Goal: Task Accomplishment & Management: Use online tool/utility

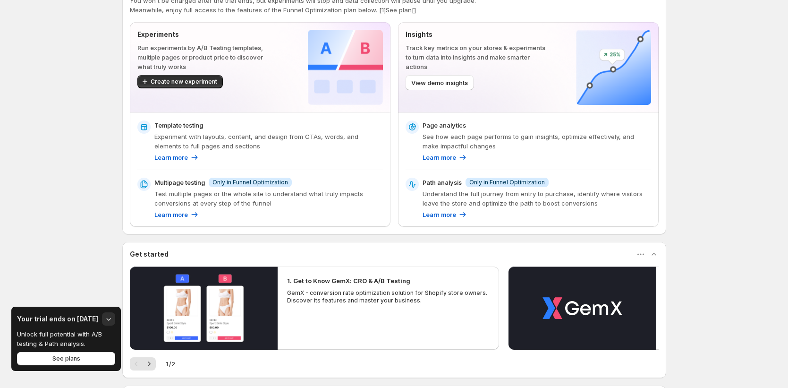
scroll to position [24, 0]
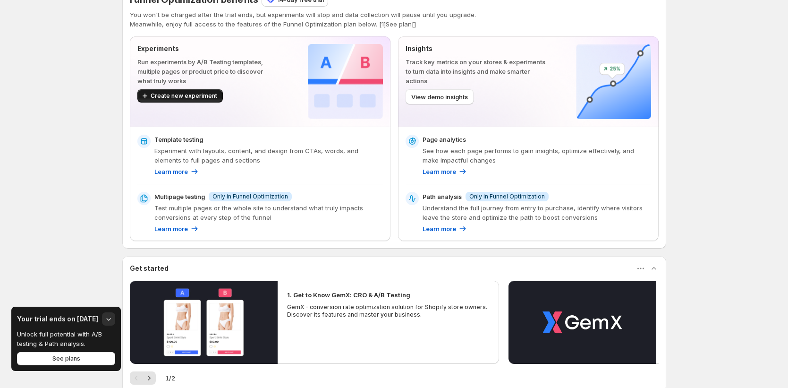
click at [199, 93] on span "Create new experiment" at bounding box center [184, 96] width 67 height 8
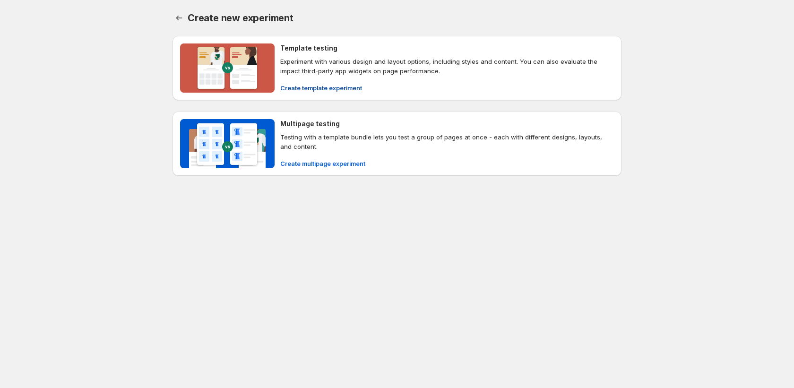
click at [358, 89] on span "Create template experiment" at bounding box center [321, 87] width 82 height 9
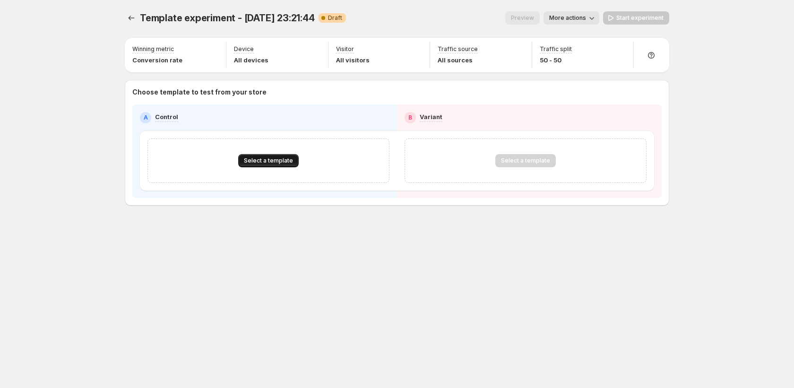
click at [276, 161] on span "Select a template" at bounding box center [268, 161] width 49 height 8
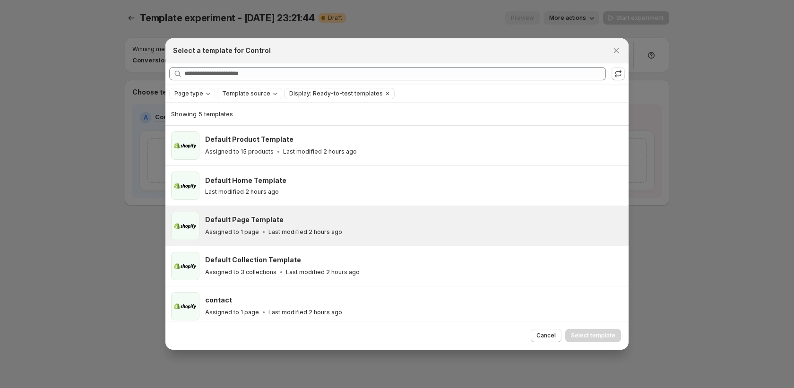
scroll to position [5, 0]
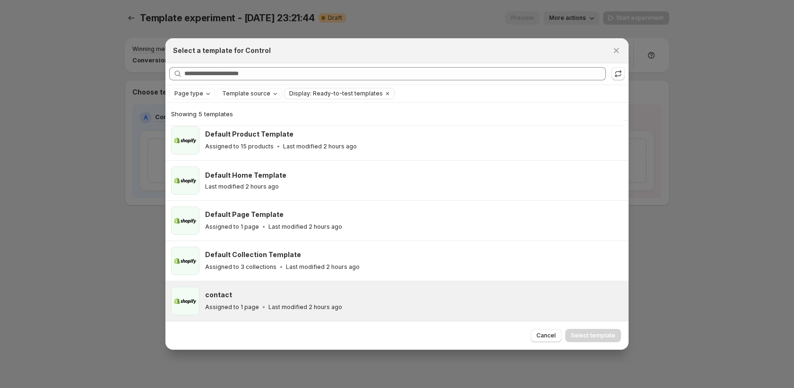
click at [302, 304] on p "Last modified 2 hours ago" at bounding box center [305, 307] width 74 height 8
click at [586, 338] on span "Select template" at bounding box center [593, 336] width 44 height 8
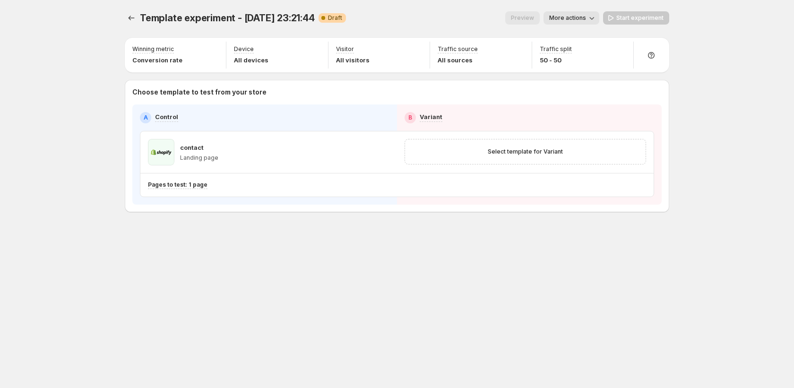
scroll to position [0, 0]
click at [591, 152] on div "Select template for Variant" at bounding box center [524, 151] width 229 height 13
click at [554, 153] on span "Select template for Variant" at bounding box center [524, 152] width 75 height 8
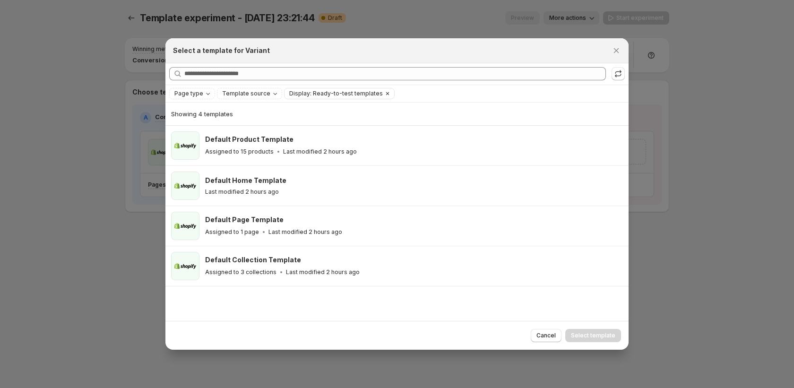
click at [384, 92] on icon "Clear" at bounding box center [388, 94] width 8 height 8
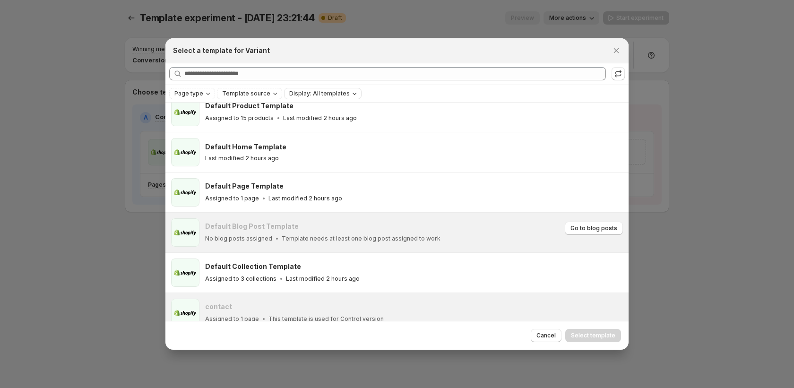
scroll to position [22, 0]
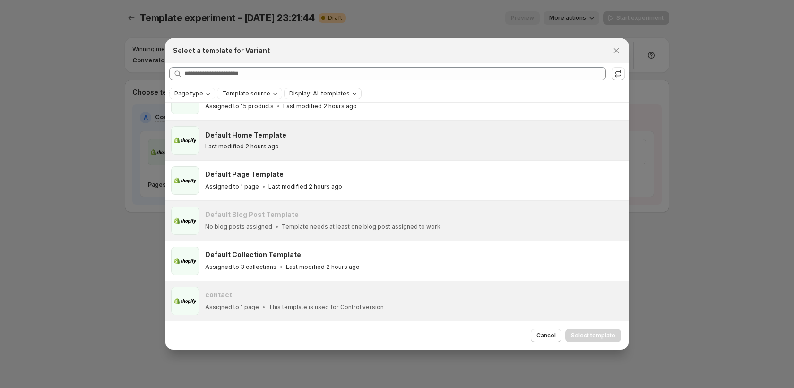
click at [390, 135] on div "Default Home Template" at bounding box center [412, 134] width 415 height 9
click at [590, 338] on span "Select template" at bounding box center [593, 336] width 44 height 8
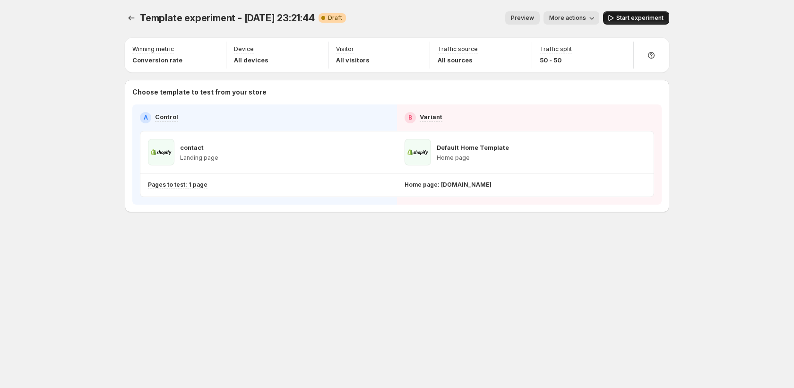
click at [634, 17] on span "Start experiment" at bounding box center [639, 18] width 47 height 8
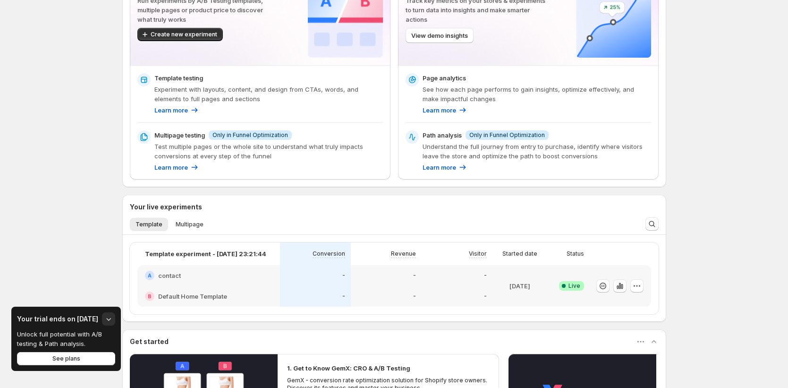
scroll to position [17, 0]
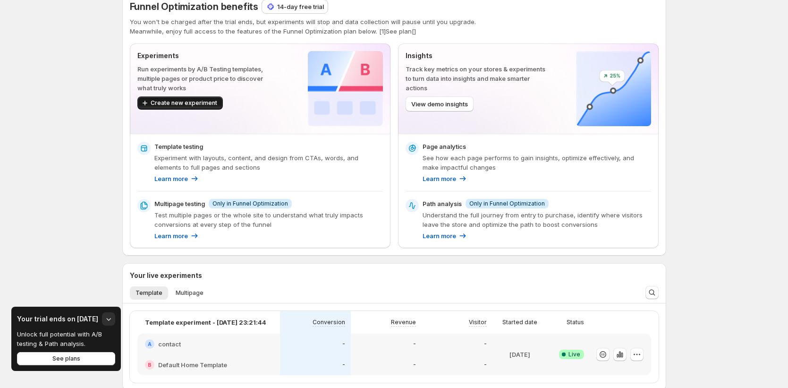
click at [188, 104] on span "Create new experiment" at bounding box center [184, 103] width 67 height 8
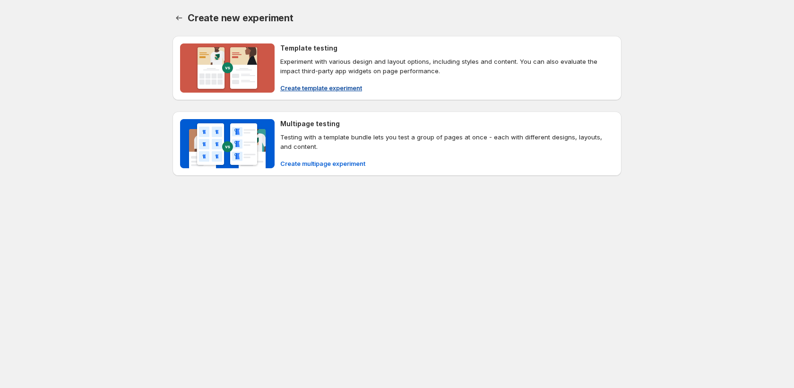
click at [322, 86] on span "Create template experiment" at bounding box center [321, 87] width 82 height 9
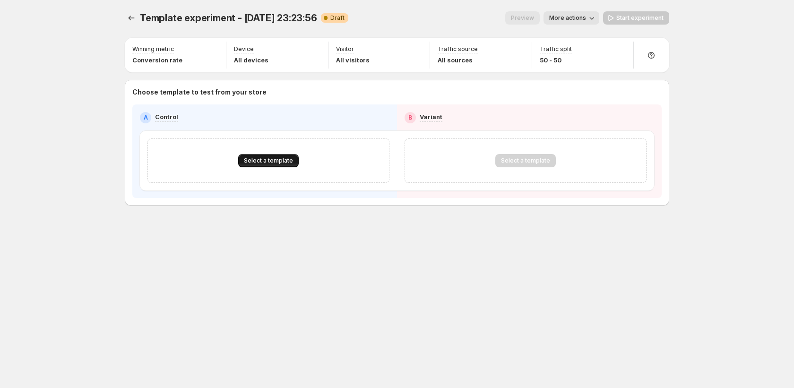
click at [262, 160] on span "Select a template" at bounding box center [268, 161] width 49 height 8
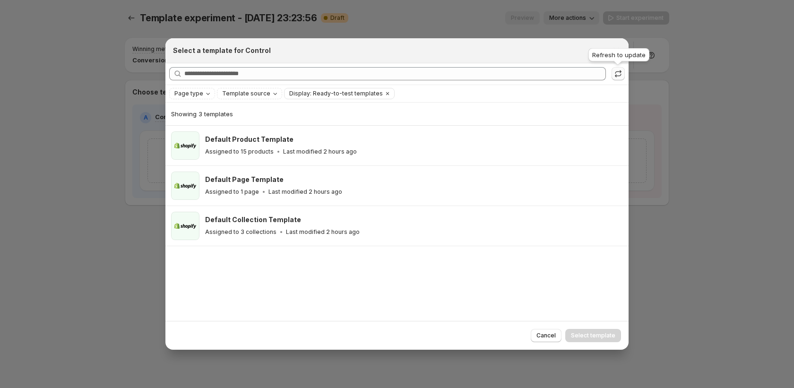
click at [614, 74] on icon ":r22:" at bounding box center [617, 73] width 9 height 9
click at [384, 91] on icon "Clear" at bounding box center [388, 94] width 8 height 8
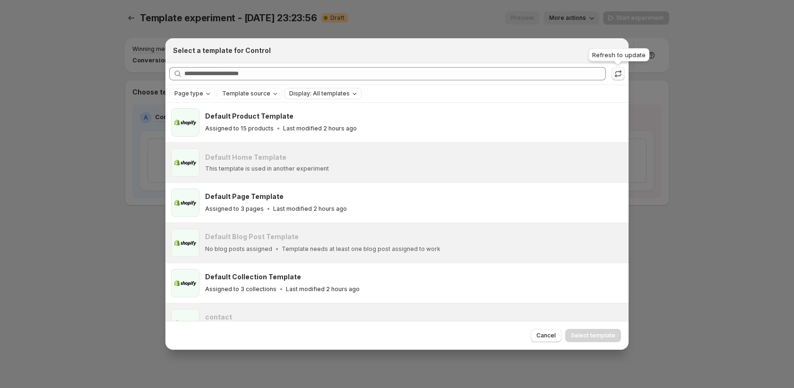
click at [617, 70] on icon ":r22:" at bounding box center [617, 73] width 9 height 9
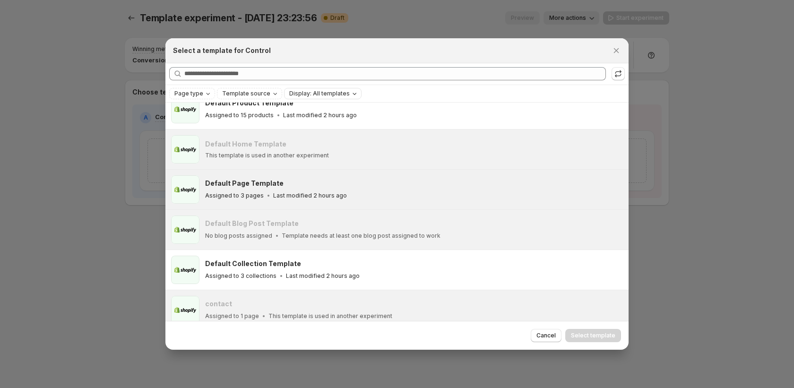
scroll to position [22, 0]
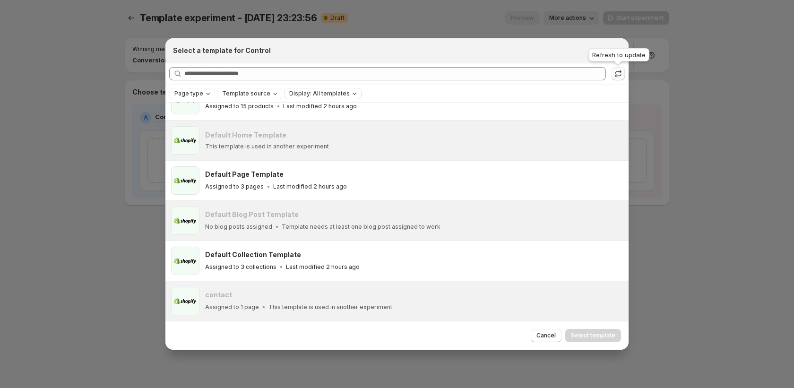
click at [615, 72] on icon ":r22:" at bounding box center [617, 73] width 9 height 9
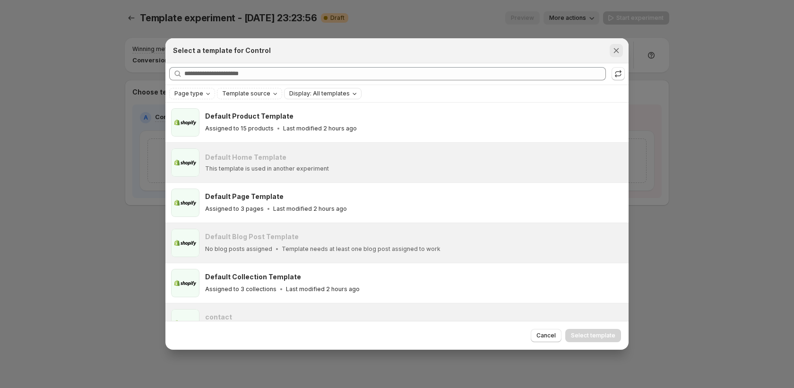
click at [620, 49] on icon "Close" at bounding box center [615, 50] width 9 height 9
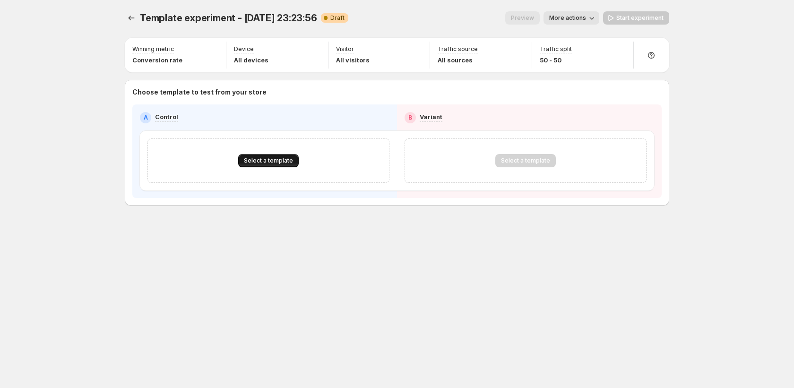
click at [263, 157] on span "Select a template" at bounding box center [268, 161] width 49 height 8
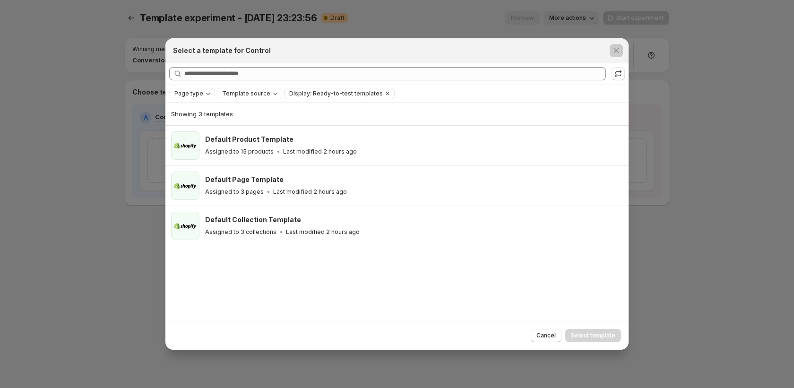
click at [119, 180] on div at bounding box center [397, 194] width 794 height 388
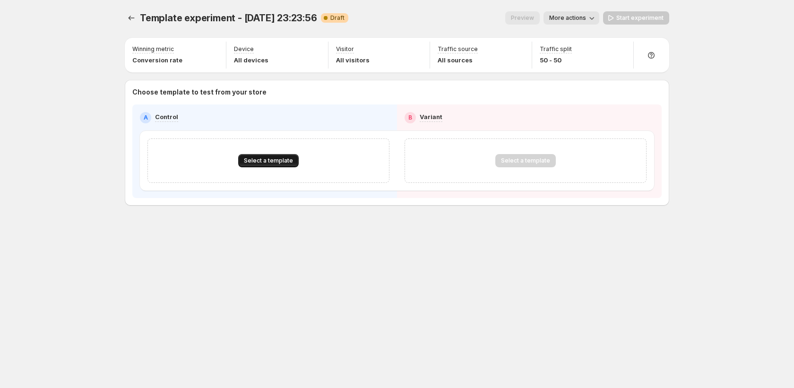
click at [255, 164] on span "Select a template" at bounding box center [268, 161] width 49 height 8
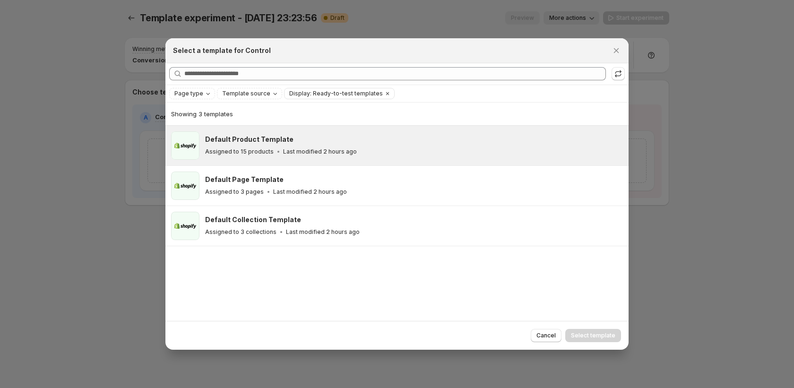
click at [244, 147] on div "Assigned to 15 products Last modified 2 hours ago" at bounding box center [412, 151] width 415 height 9
click at [612, 339] on span "Select template" at bounding box center [593, 336] width 44 height 8
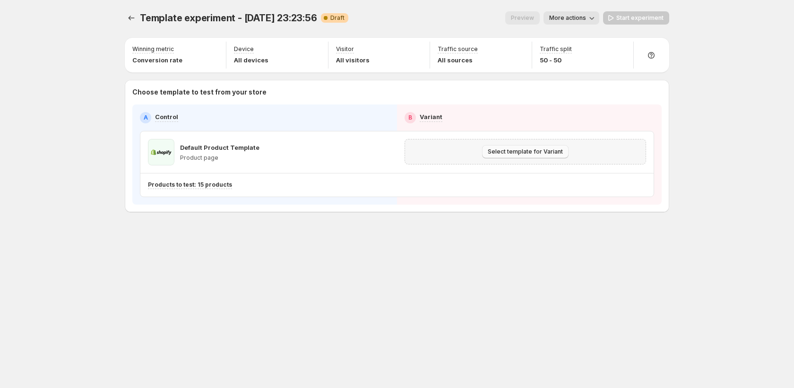
click at [530, 154] on span "Select template for Variant" at bounding box center [524, 152] width 75 height 8
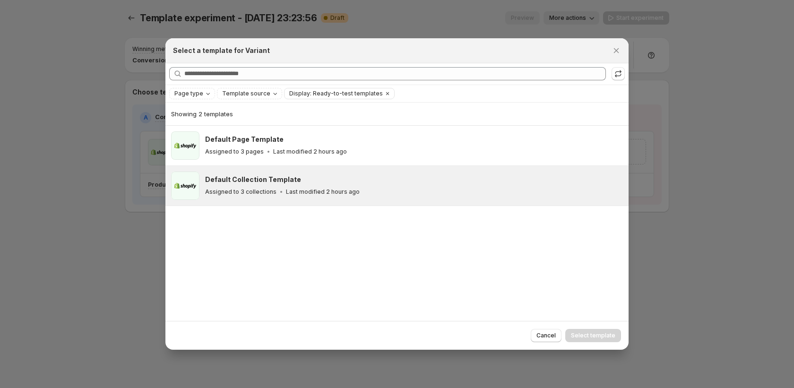
click at [265, 190] on p "Assigned to 3 collections" at bounding box center [240, 192] width 71 height 8
click at [598, 338] on span "Select template" at bounding box center [593, 336] width 44 height 8
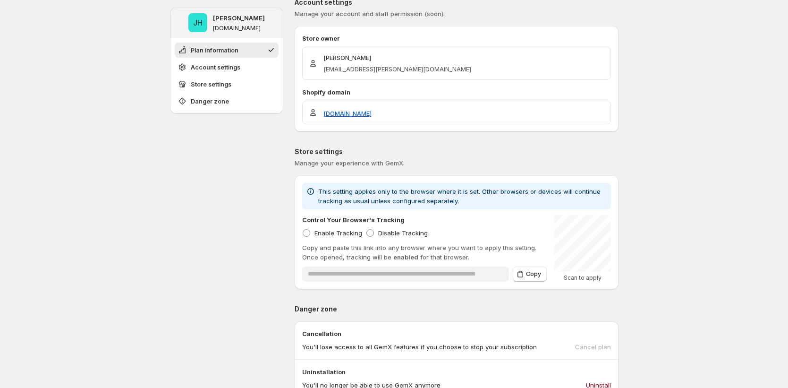
scroll to position [8, 0]
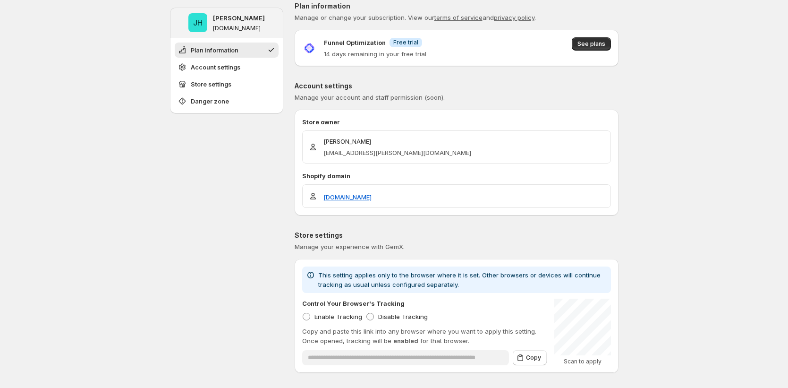
click at [763, 122] on div "**********" at bounding box center [394, 384] width 788 height 784
drag, startPoint x: 650, startPoint y: 187, endPoint x: 578, endPoint y: 116, distance: 101.5
click at [650, 187] on div "**********" at bounding box center [394, 384] width 788 height 784
